Goal: Transaction & Acquisition: Purchase product/service

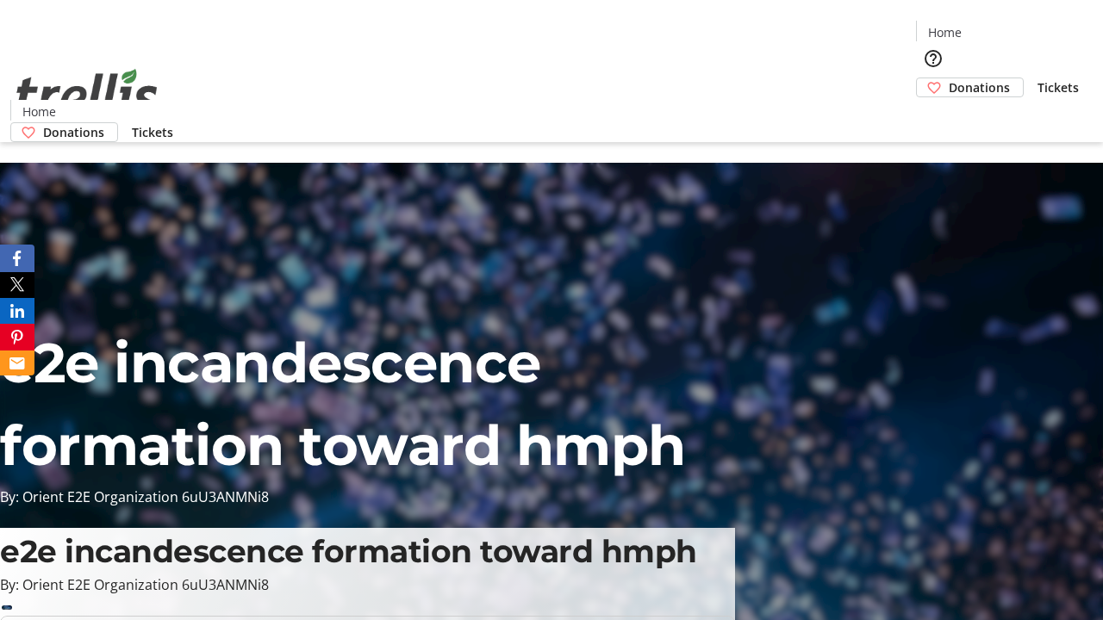
click at [949, 78] on span "Donations" at bounding box center [979, 87] width 61 height 18
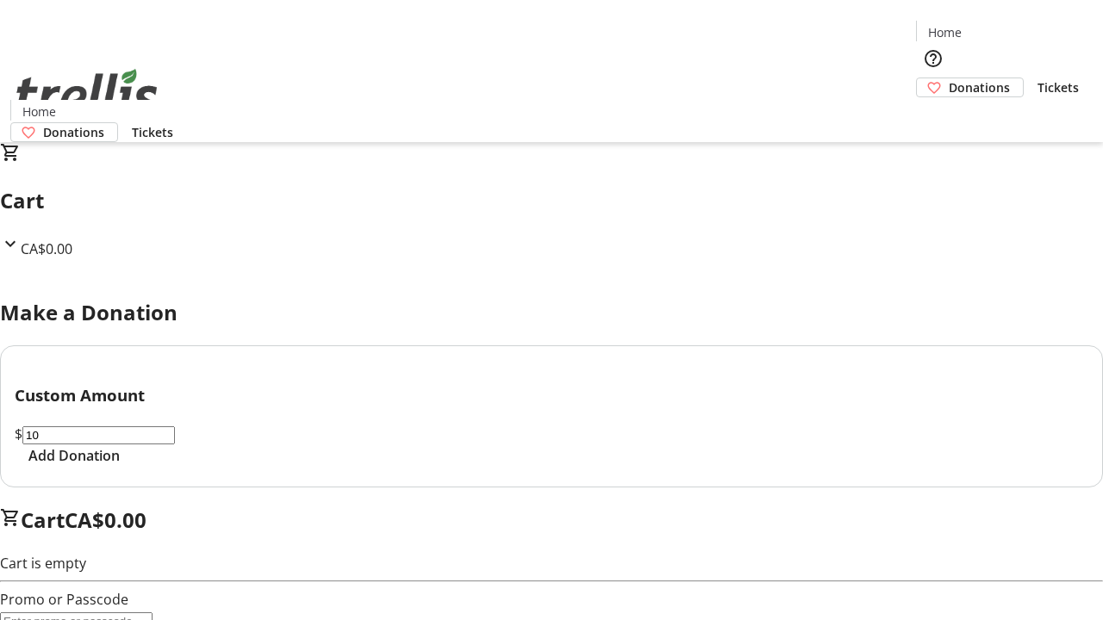
click at [120, 466] on span "Add Donation" at bounding box center [73, 455] width 91 height 21
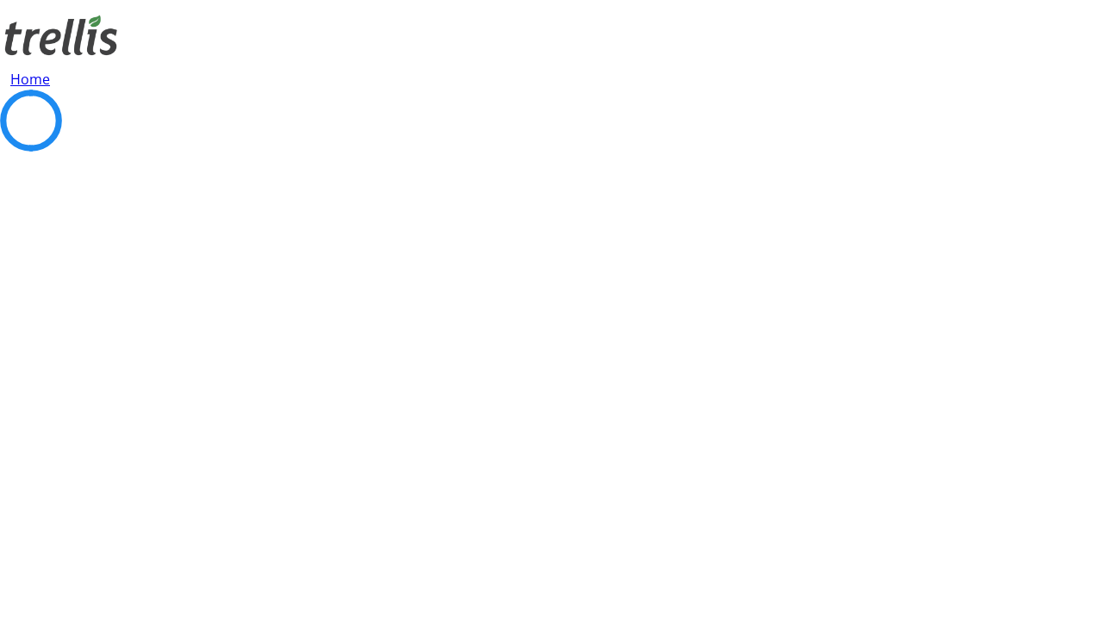
select select "CA"
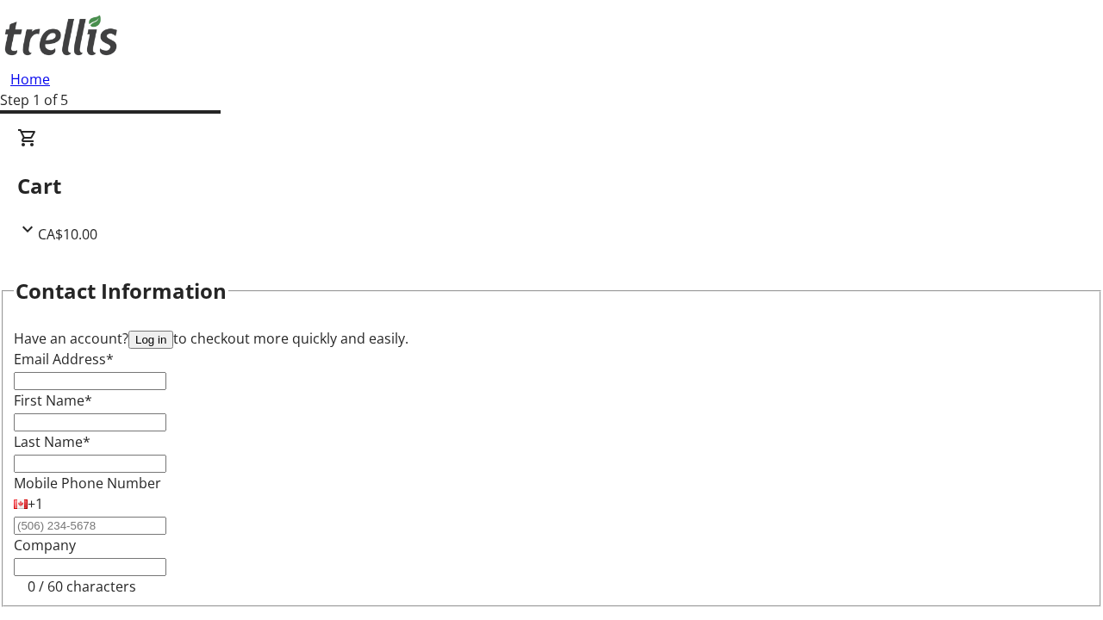
click at [173, 331] on button "Log in" at bounding box center [150, 340] width 45 height 18
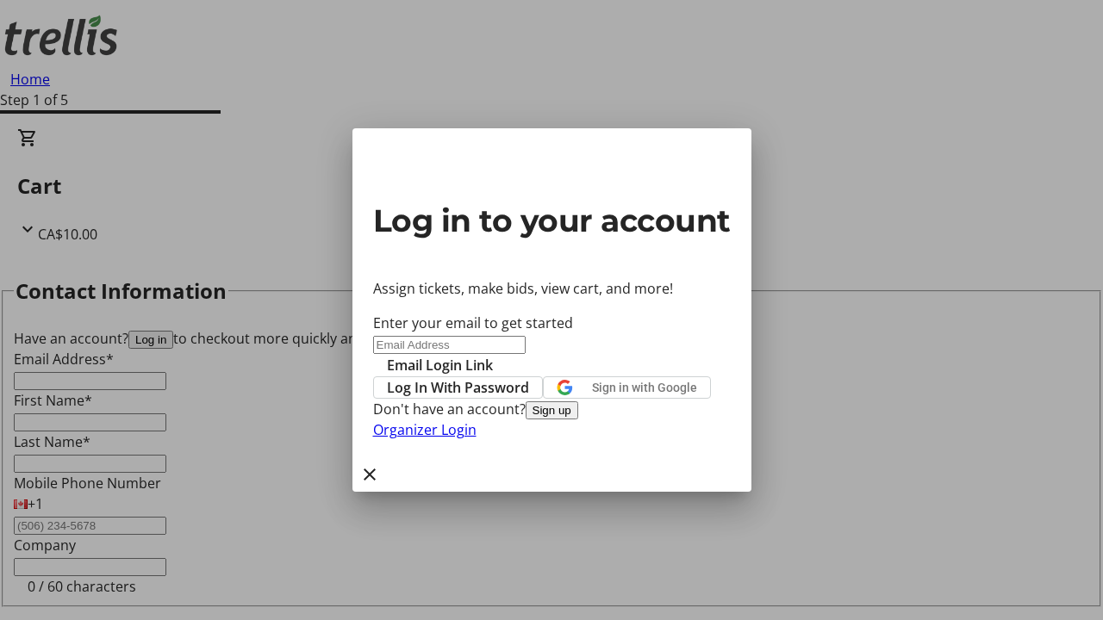
click at [529, 377] on span "Log In With Password" at bounding box center [458, 387] width 142 height 21
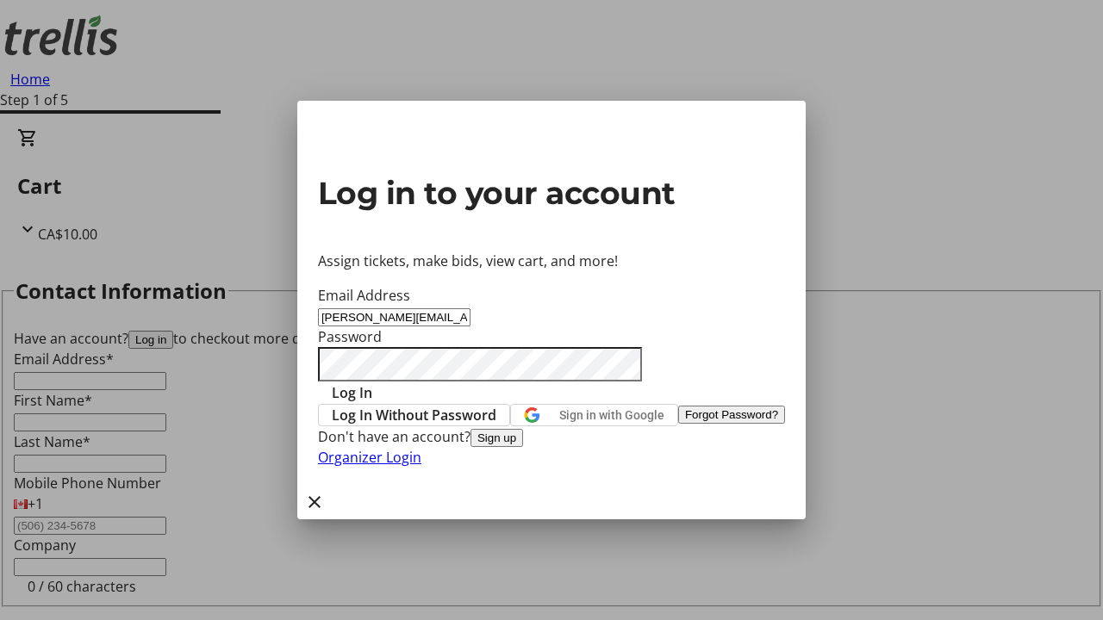
type input "[PERSON_NAME][EMAIL_ADDRESS][PERSON_NAME][DOMAIN_NAME]"
click at [372, 383] on span "Log In" at bounding box center [352, 393] width 40 height 21
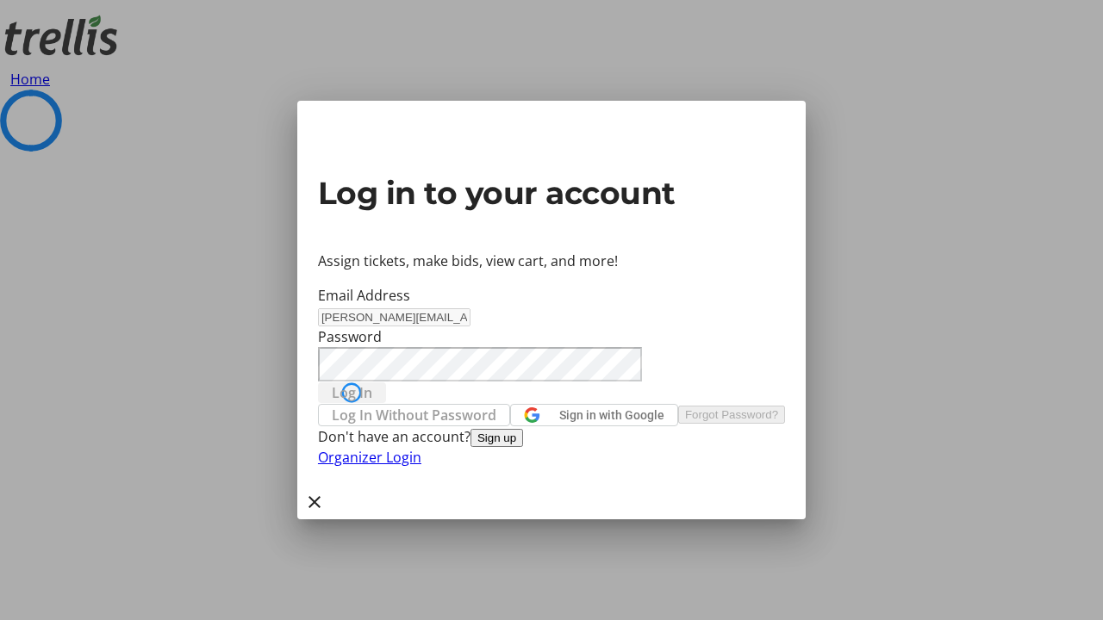
select select "CA"
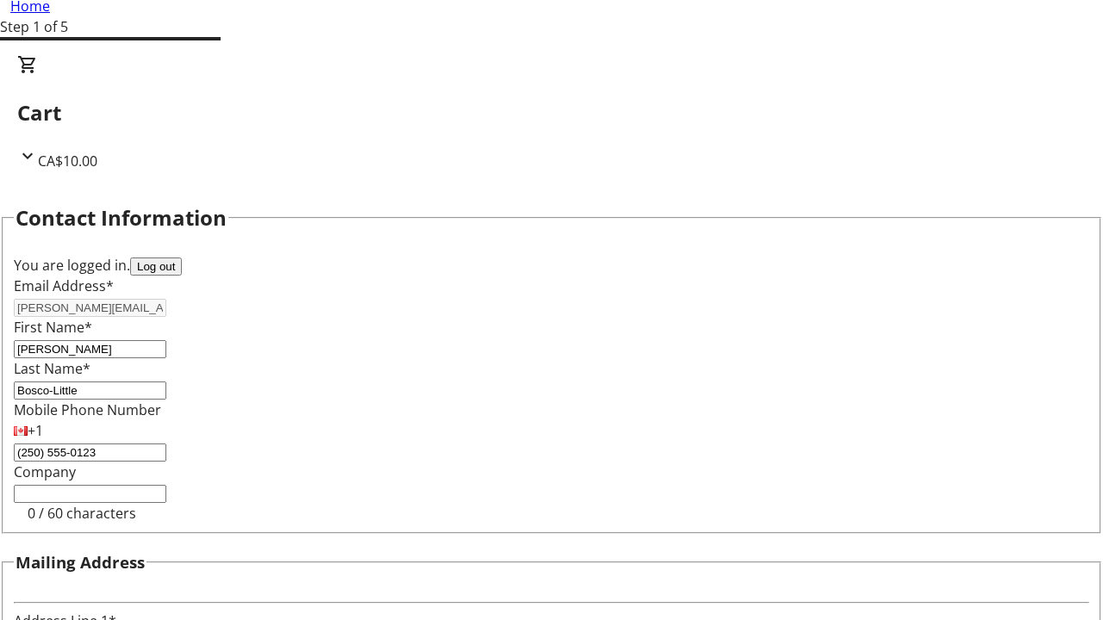
type input "[STREET_ADDRESS][PERSON_NAME]"
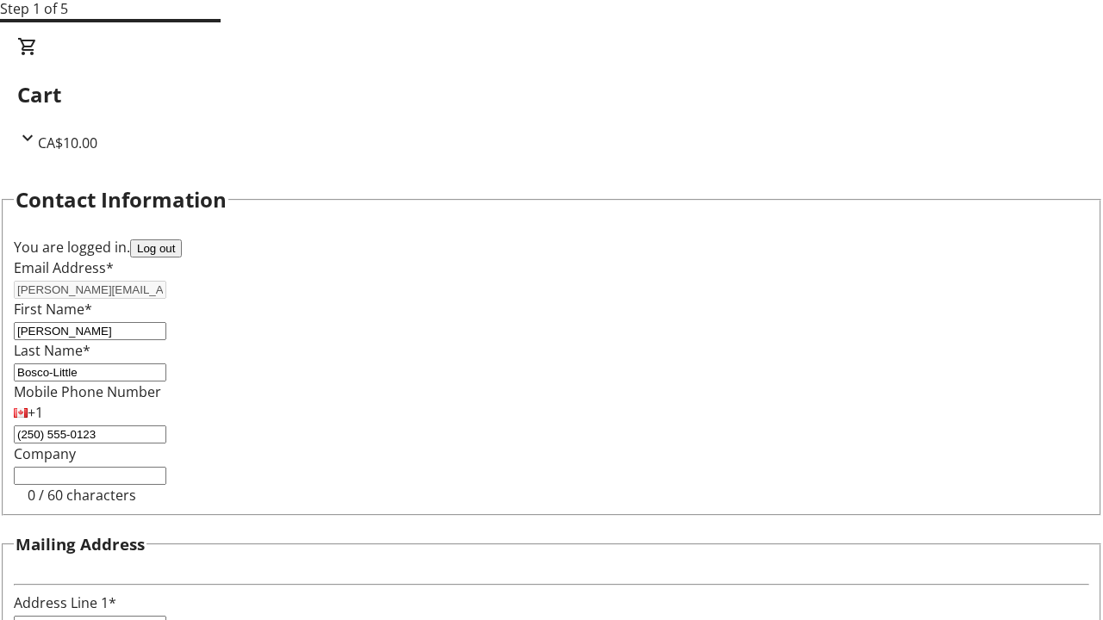
type input "Kelowna"
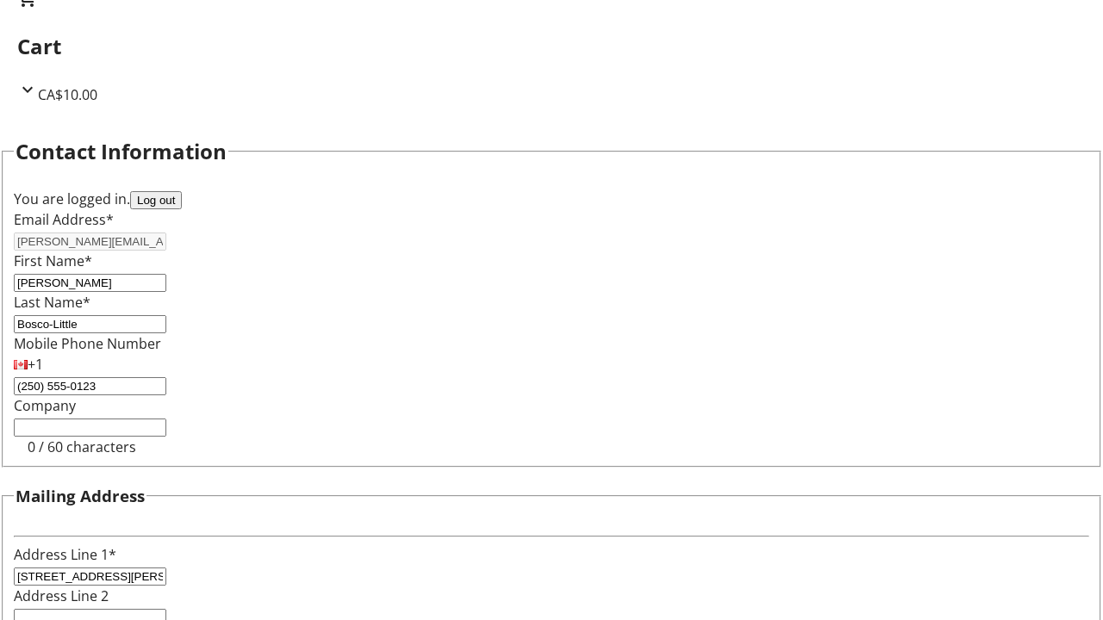
select select "BC"
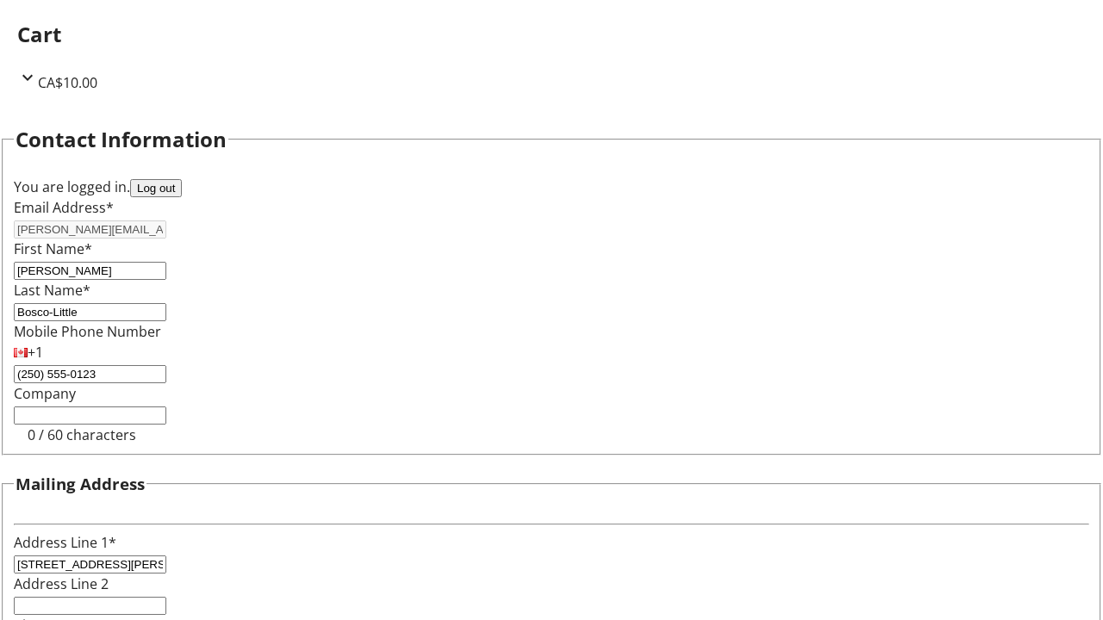
type input "Kelowna"
type input "V1Y 0C2"
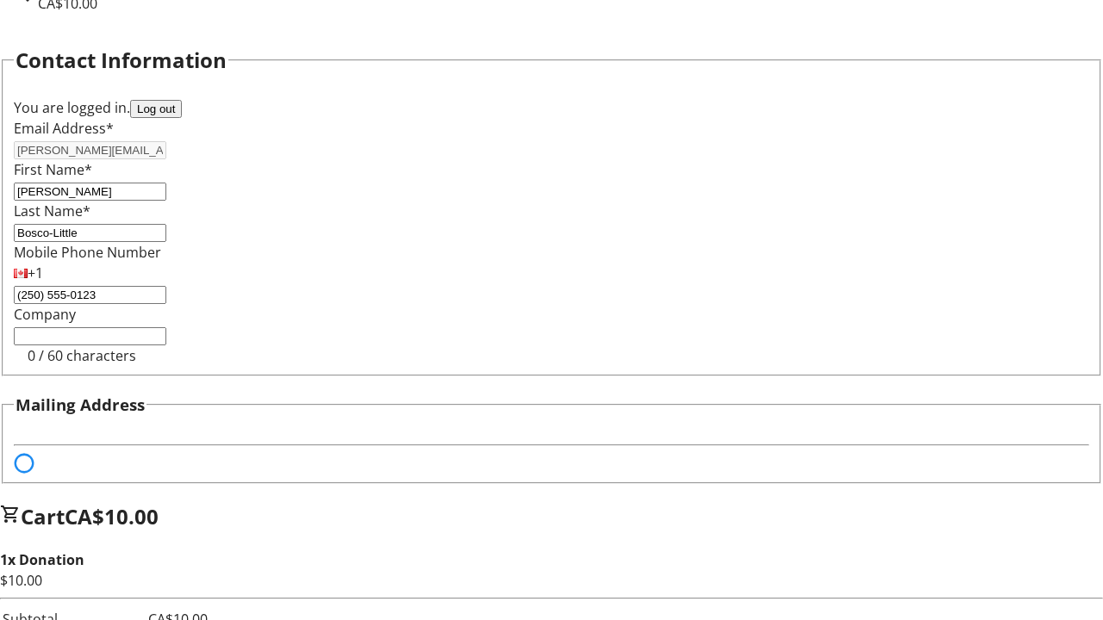
scroll to position [104, 0]
